Goal: Task Accomplishment & Management: Complete application form

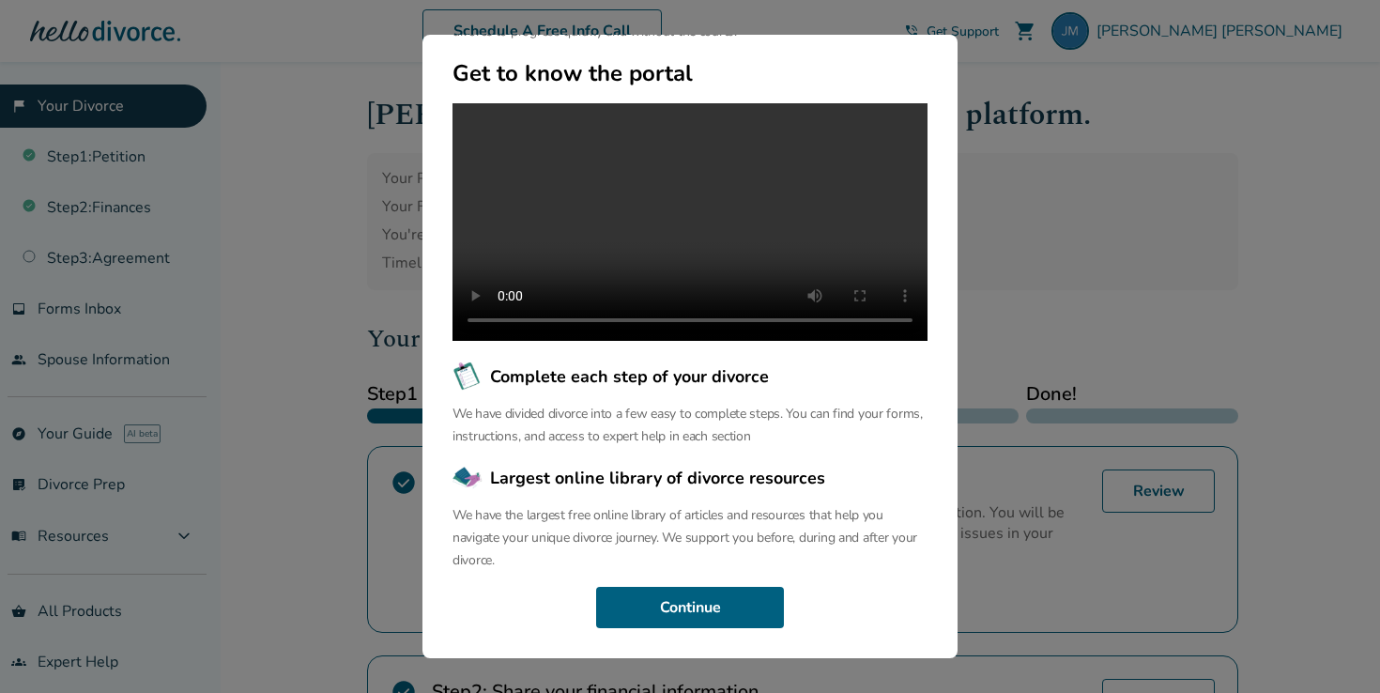
scroll to position [155, 0]
click at [691, 610] on button "Continue" at bounding box center [690, 607] width 188 height 41
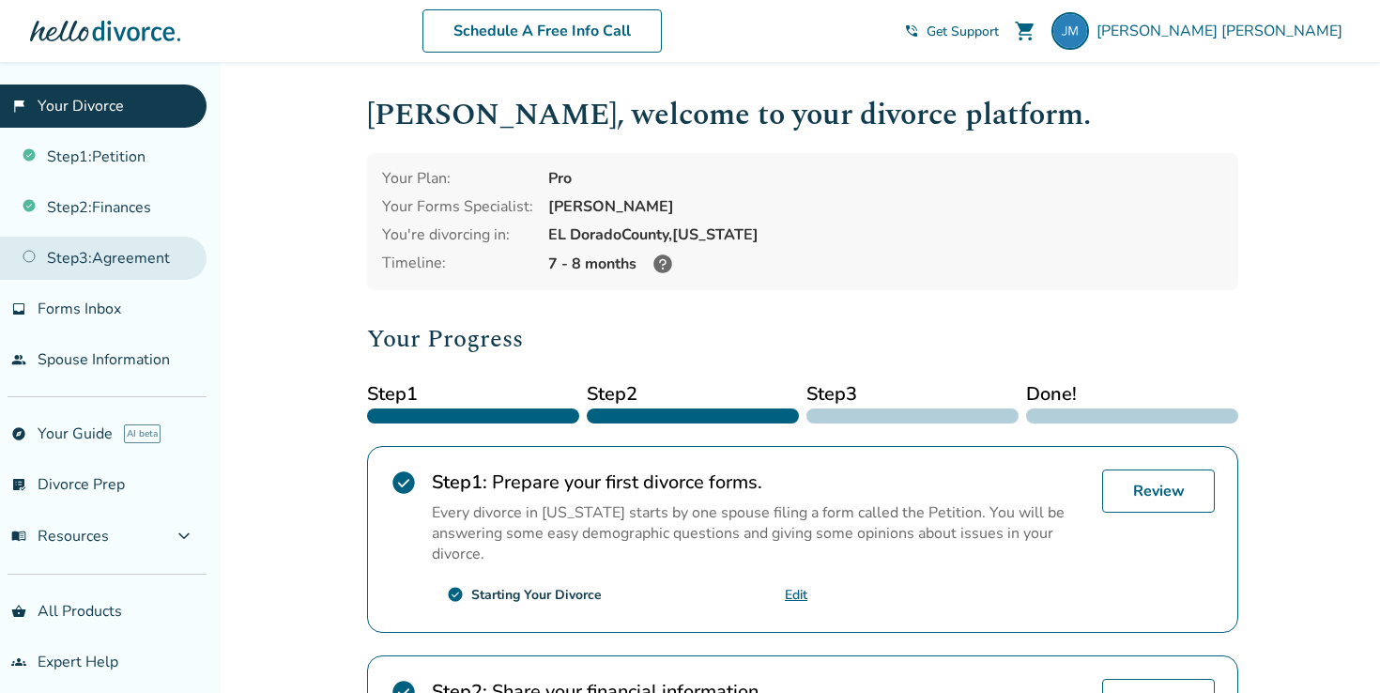
click at [143, 256] on link "Step 3 : Agreement" at bounding box center [103, 258] width 207 height 43
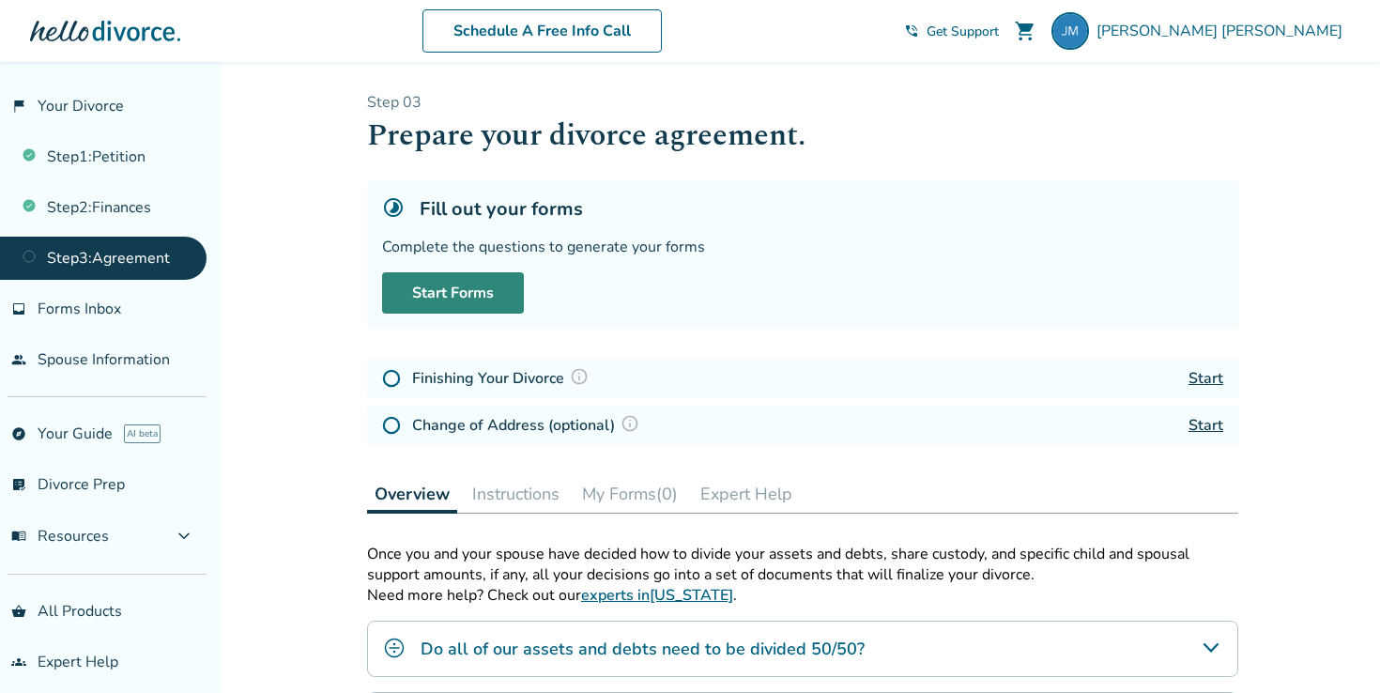
click at [477, 289] on link "Start Forms" at bounding box center [453, 292] width 142 height 41
